Goal: Contribute content

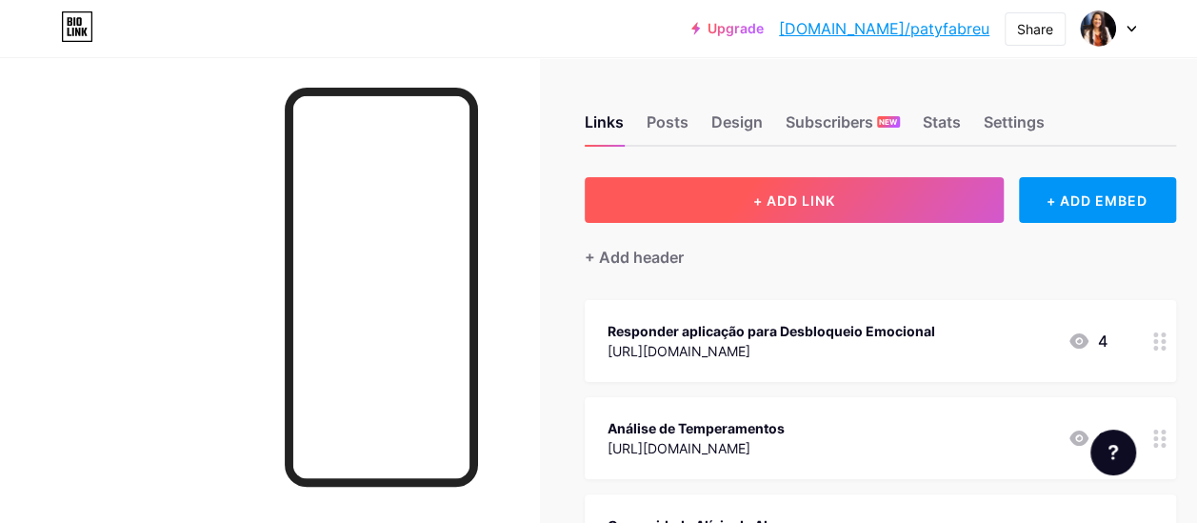
click at [850, 190] on button "+ ADD LINK" at bounding box center [793, 200] width 419 height 46
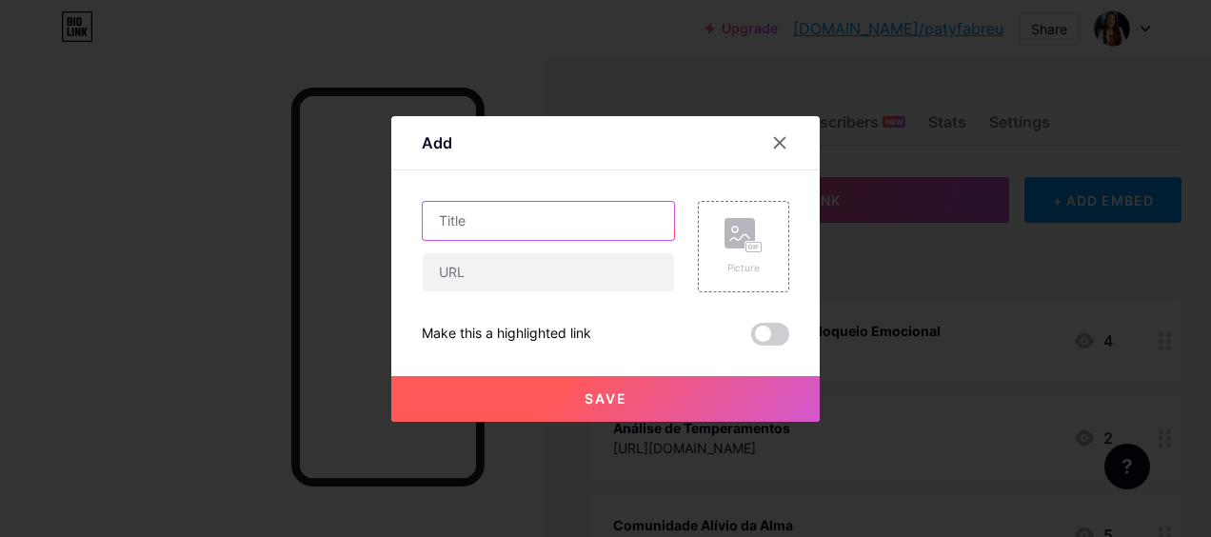
click at [570, 214] on input "text" at bounding box center [548, 221] width 251 height 38
type input "Clube do Livro"
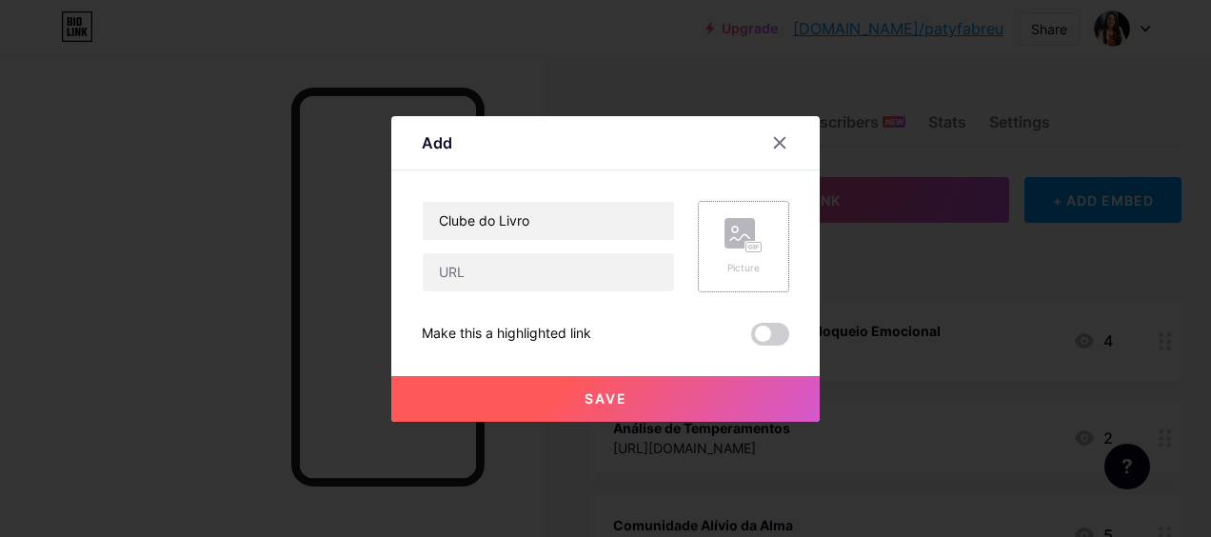
click at [724, 229] on rect at bounding box center [739, 233] width 30 height 30
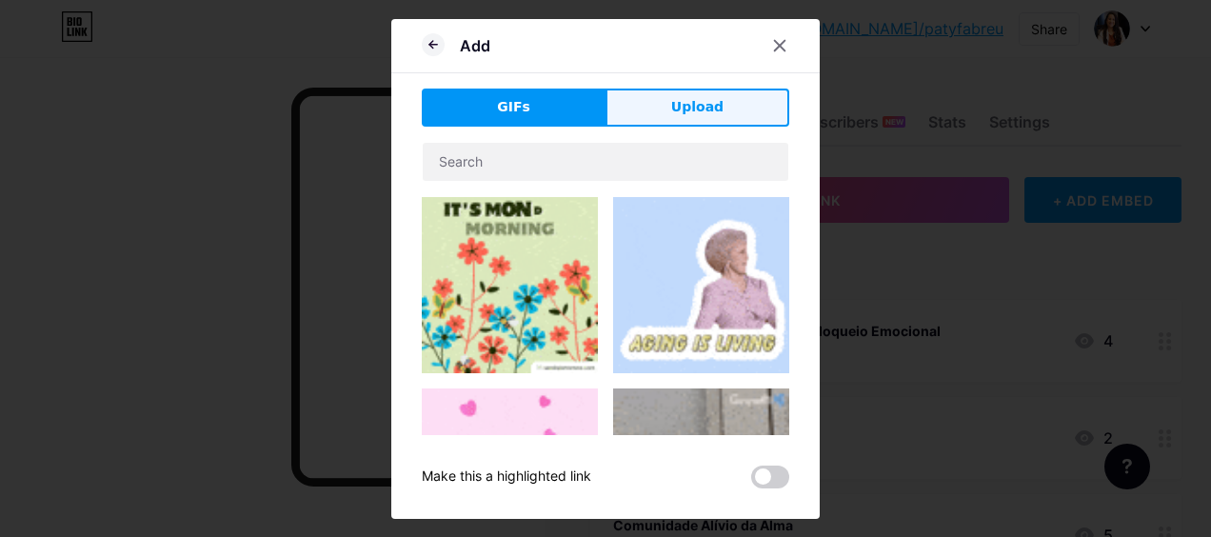
click at [647, 105] on button "Upload" at bounding box center [697, 108] width 184 height 38
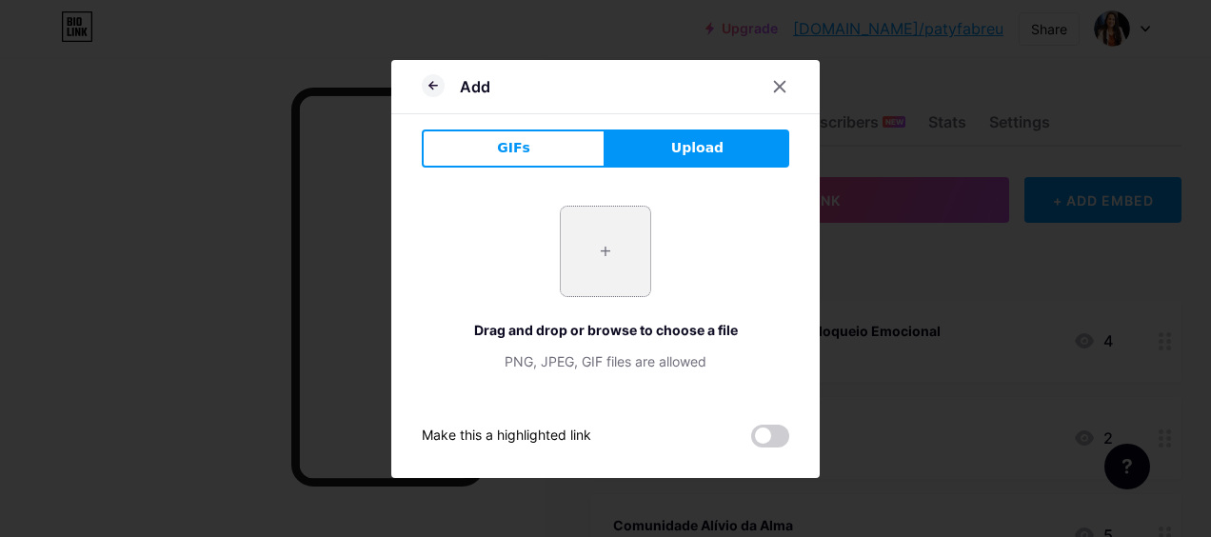
click at [600, 246] on input "file" at bounding box center [605, 251] width 89 height 89
type input "C:\fakepath\Cópia de Paty Abreu - Pack de posts (8).png"
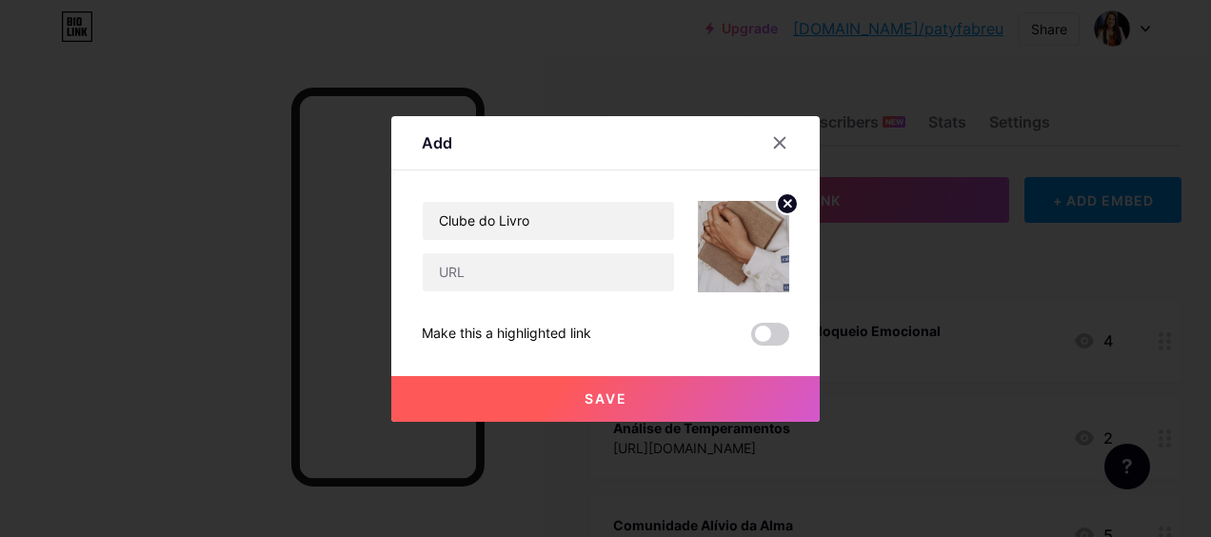
click at [761, 213] on img at bounding box center [743, 246] width 91 height 91
click at [739, 247] on img at bounding box center [743, 246] width 91 height 91
paste input "[URL][DOMAIN_NAME]"
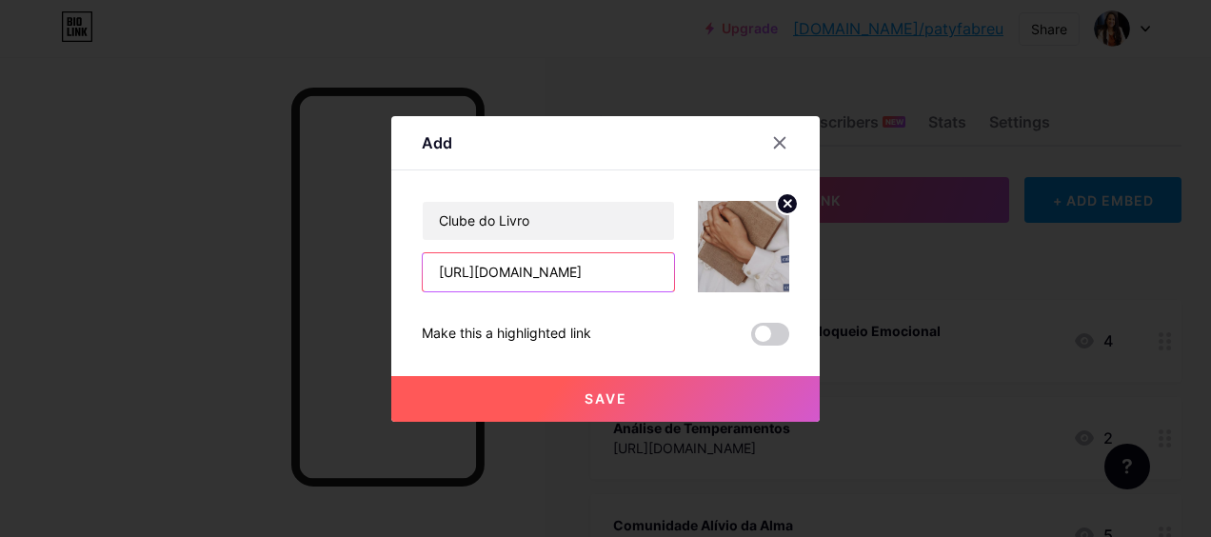
type input "[URL][DOMAIN_NAME]"
click at [763, 328] on span at bounding box center [770, 334] width 38 height 23
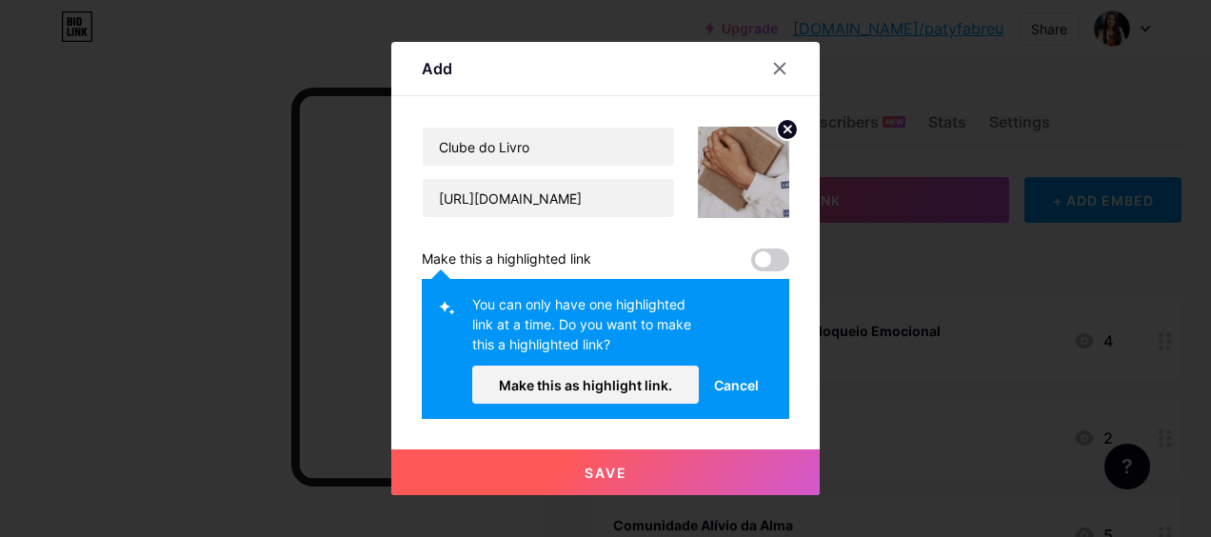
click at [728, 377] on span "Cancel" at bounding box center [736, 385] width 45 height 20
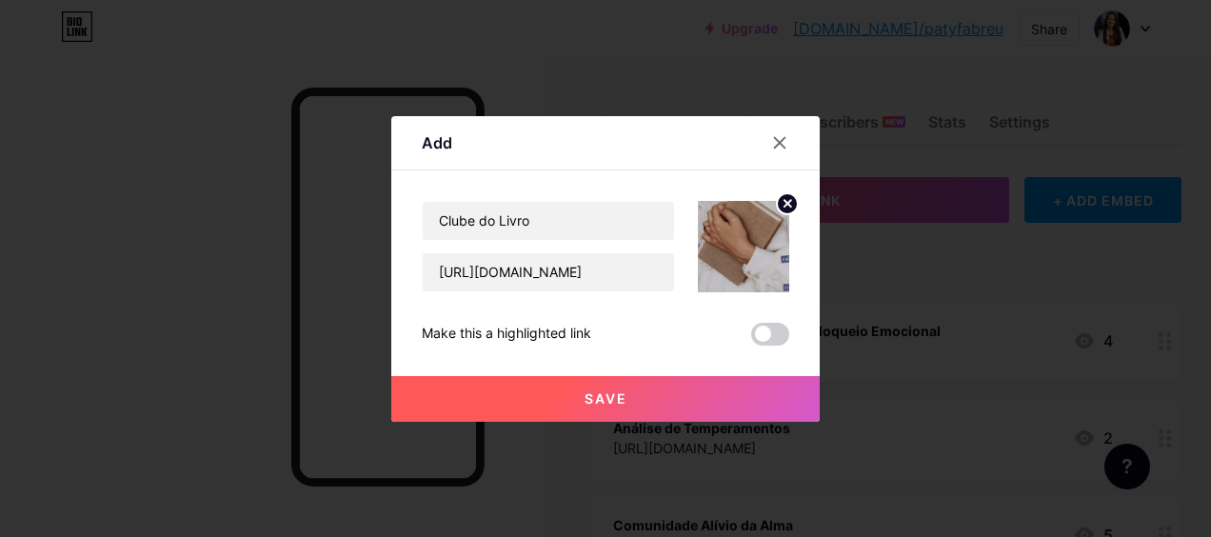
click at [626, 391] on button "Save" at bounding box center [605, 399] width 428 height 46
